Goal: Book appointment/travel/reservation

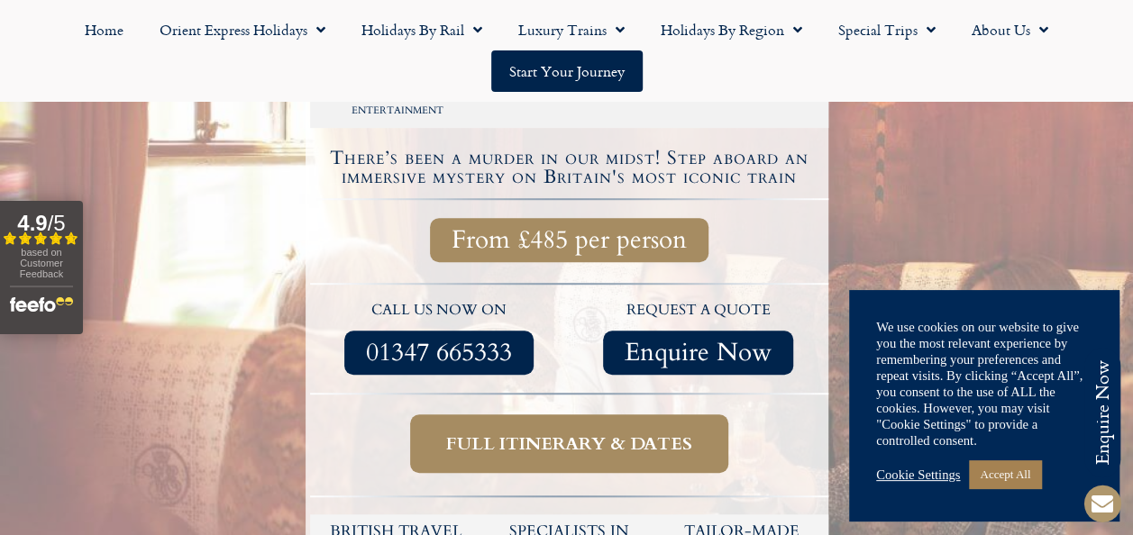
scroll to position [624, 0]
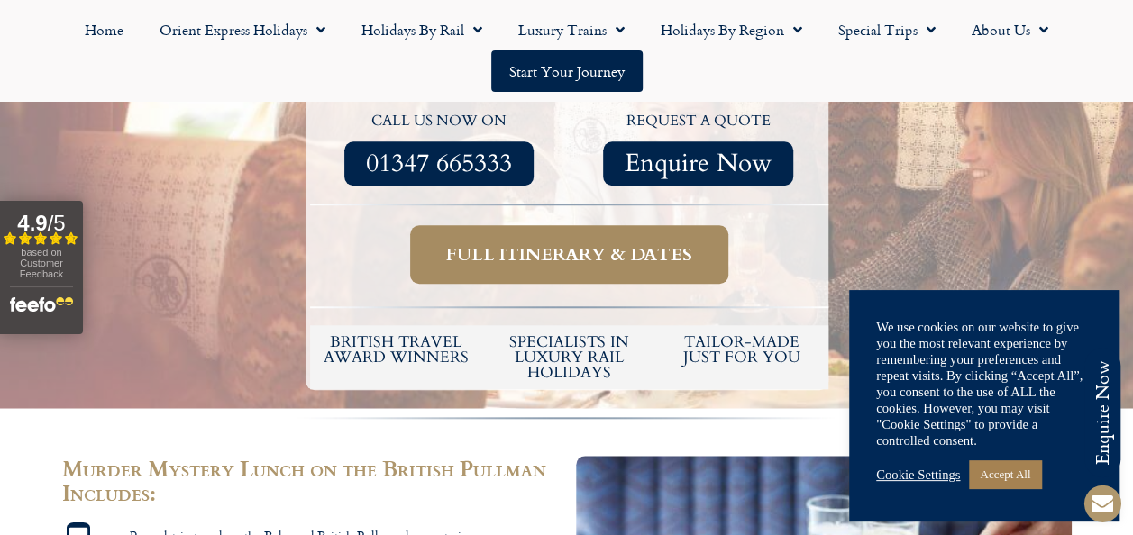
click at [560, 254] on span "Full itinerary & dates" at bounding box center [569, 254] width 246 height 23
click at [1015, 470] on link "Accept All" at bounding box center [1005, 474] width 72 height 28
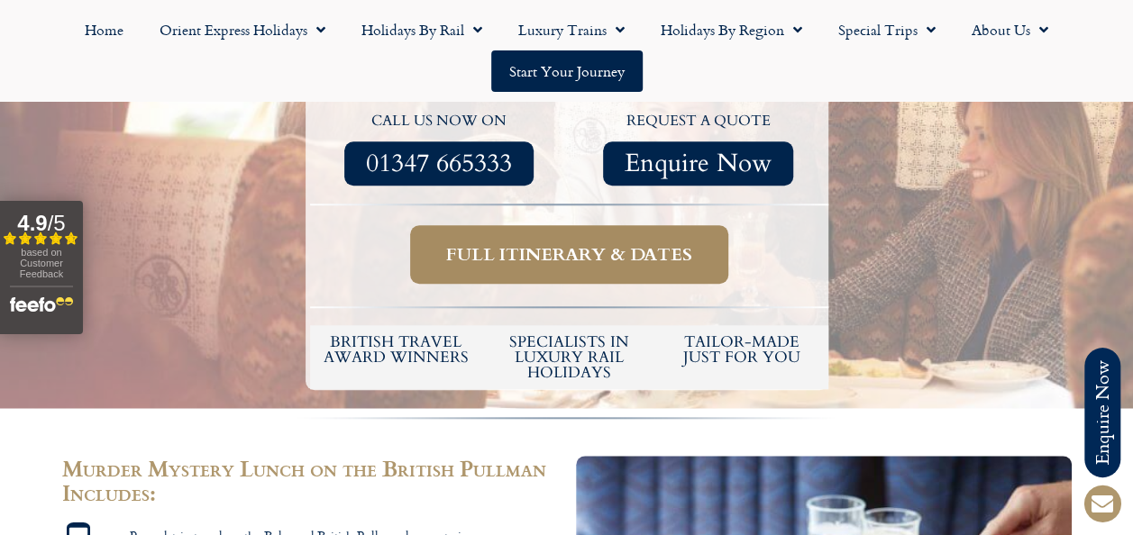
click at [530, 261] on span "Full itinerary & dates" at bounding box center [569, 254] width 246 height 23
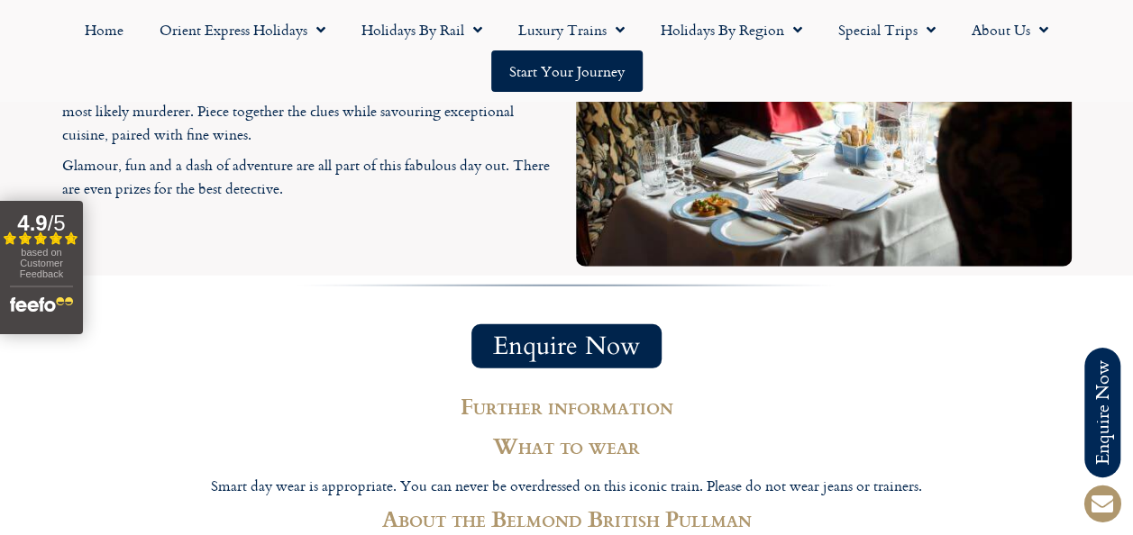
scroll to position [2302, 0]
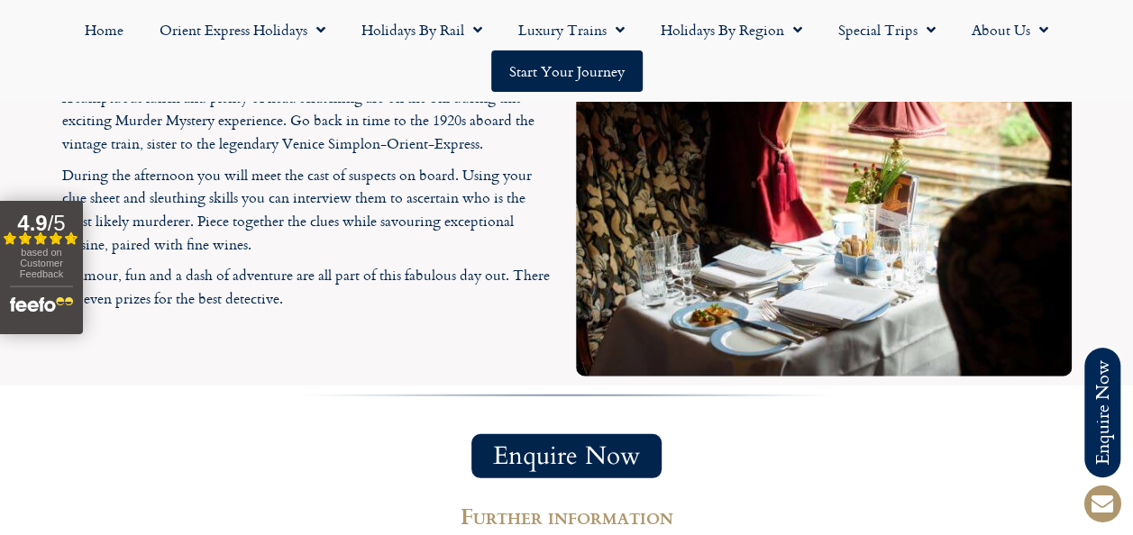
click at [568, 445] on span "Enquire Now" at bounding box center [566, 456] width 147 height 23
